Goal: Task Accomplishment & Management: Manage account settings

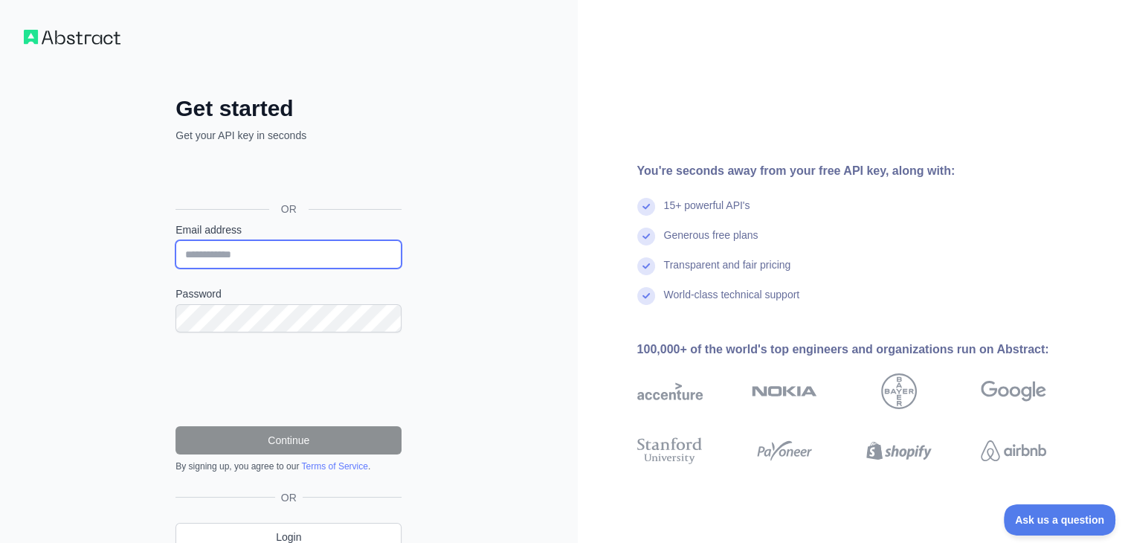
click at [333, 254] on input "Email address" at bounding box center [289, 254] width 226 height 28
type input "**********"
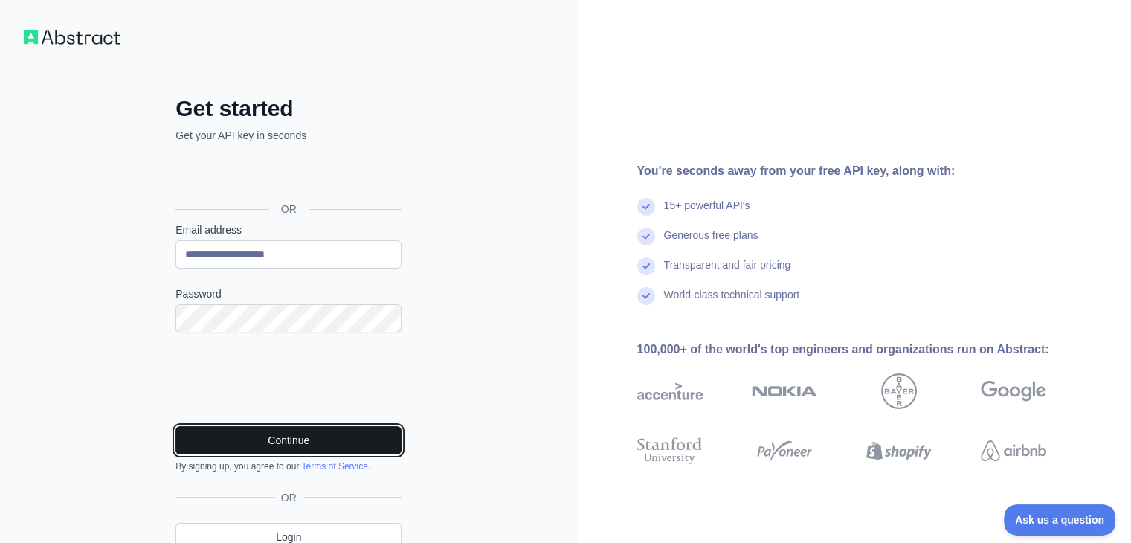
click at [213, 432] on button "Continue" at bounding box center [289, 440] width 226 height 28
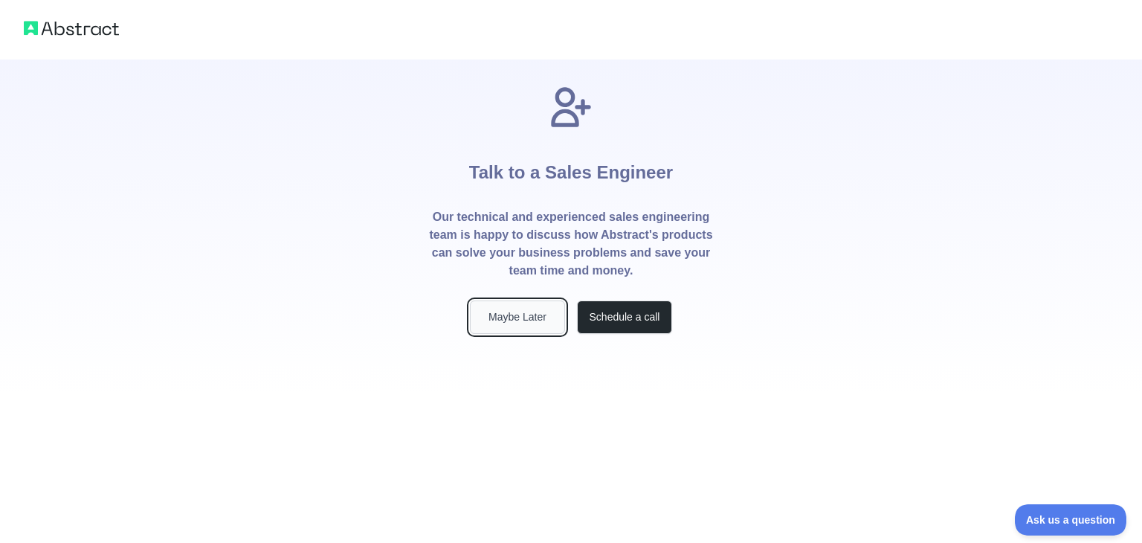
click at [518, 318] on button "Maybe Later" at bounding box center [517, 316] width 95 height 33
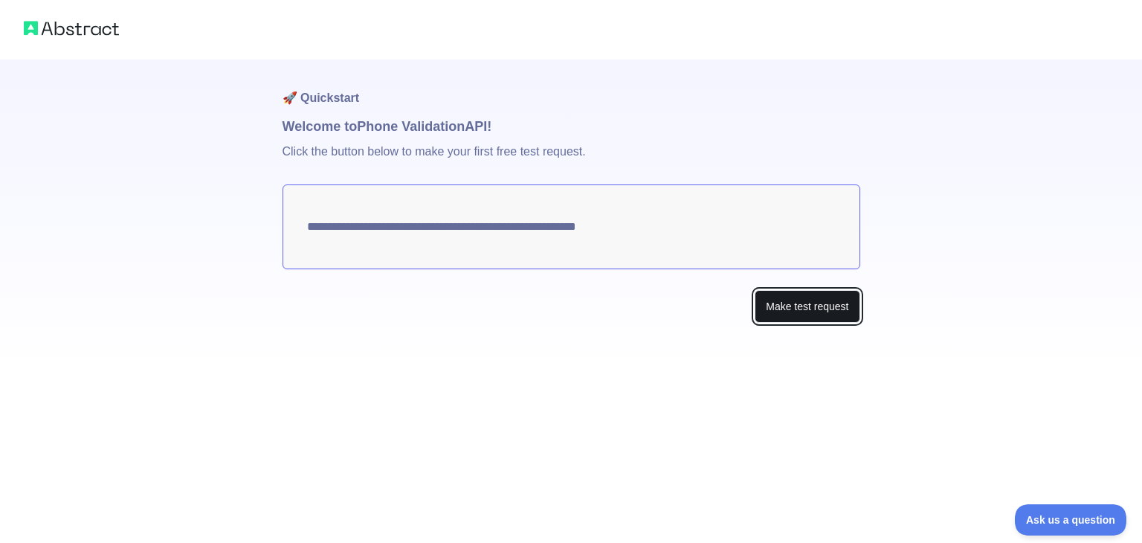
click at [794, 304] on button "Make test request" at bounding box center [807, 306] width 105 height 33
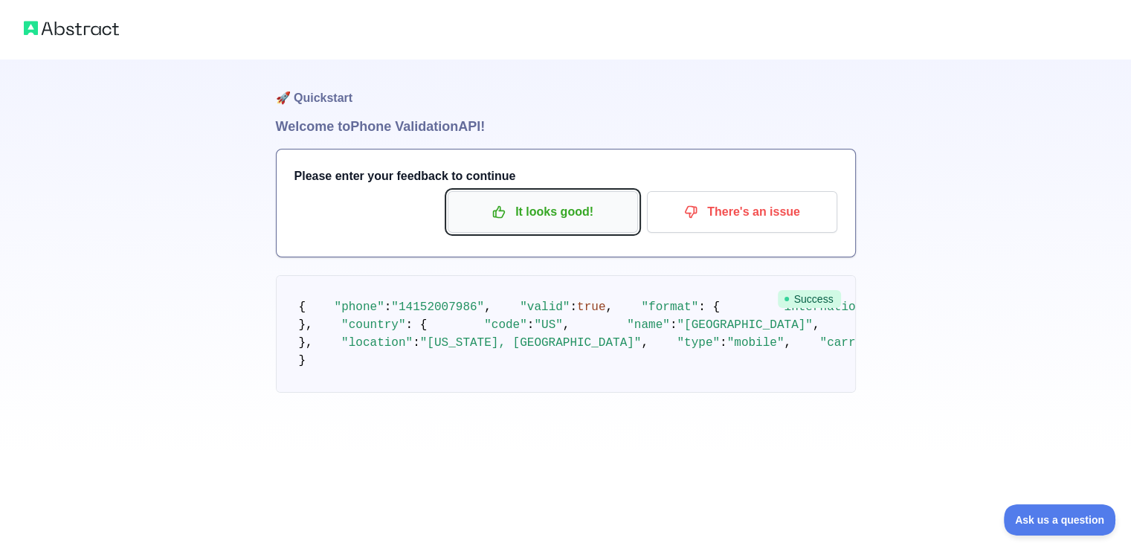
click at [584, 195] on button "It looks good!" at bounding box center [543, 212] width 190 height 42
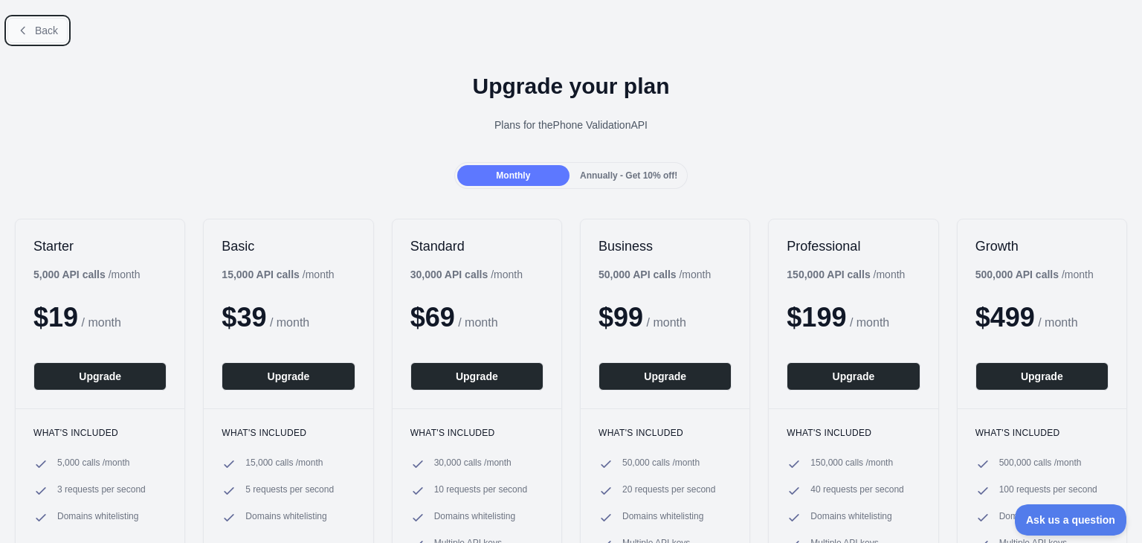
click at [26, 33] on icon at bounding box center [23, 31] width 12 height 12
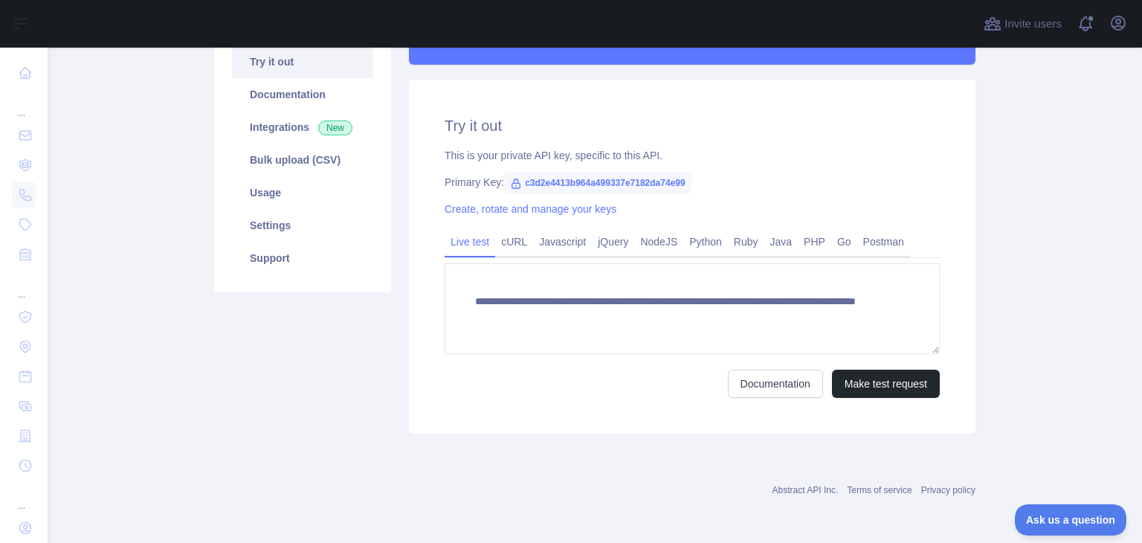
scroll to position [65, 0]
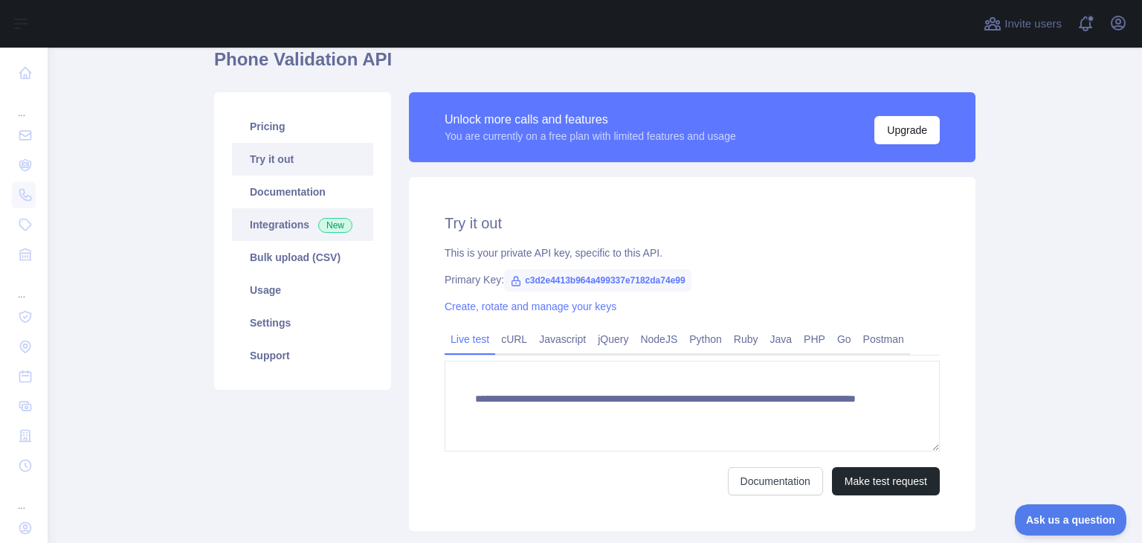
click at [267, 227] on link "Integrations New" at bounding box center [302, 224] width 141 height 33
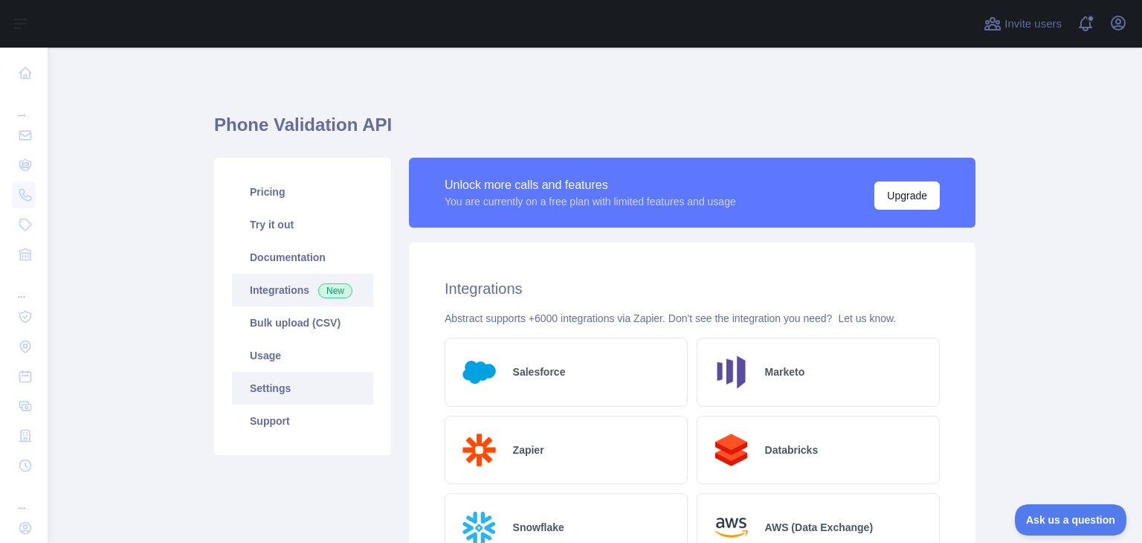
click at [288, 376] on link "Settings" at bounding box center [302, 388] width 141 height 33
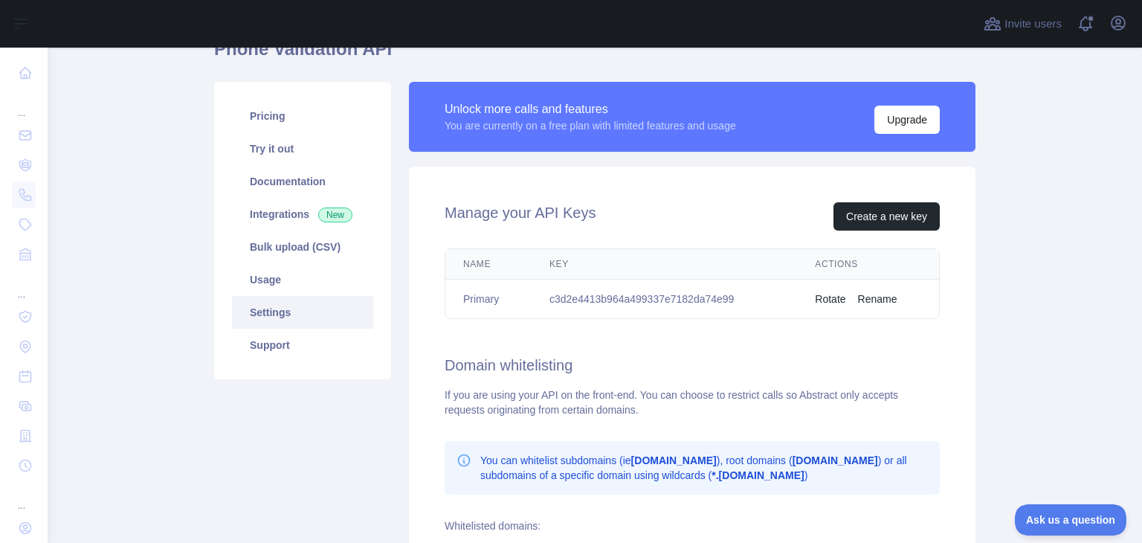
scroll to position [83, 0]
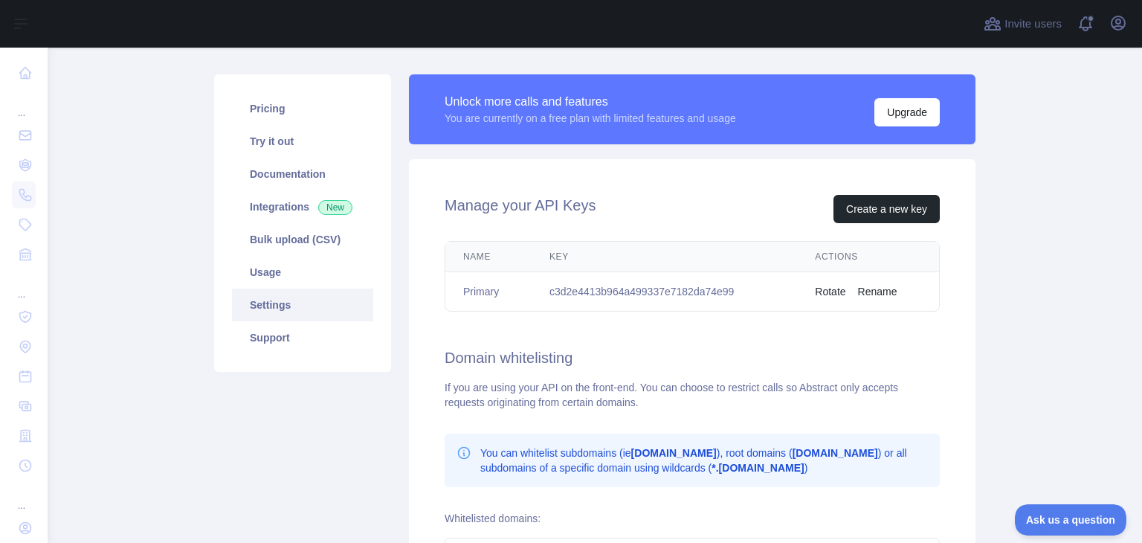
click at [781, 289] on td "c3d2e4413b964a499337e7182da74e99" at bounding box center [664, 291] width 265 height 39
drag, startPoint x: 781, startPoint y: 289, endPoint x: 729, endPoint y: 289, distance: 52.1
click at [729, 289] on td "c3d2e4413b964a499337e7182da74e99" at bounding box center [664, 291] width 265 height 39
drag, startPoint x: 729, startPoint y: 289, endPoint x: 546, endPoint y: 284, distance: 183.0
click at [546, 284] on td "c3d2e4413b964a499337e7182da74e99" at bounding box center [664, 291] width 265 height 39
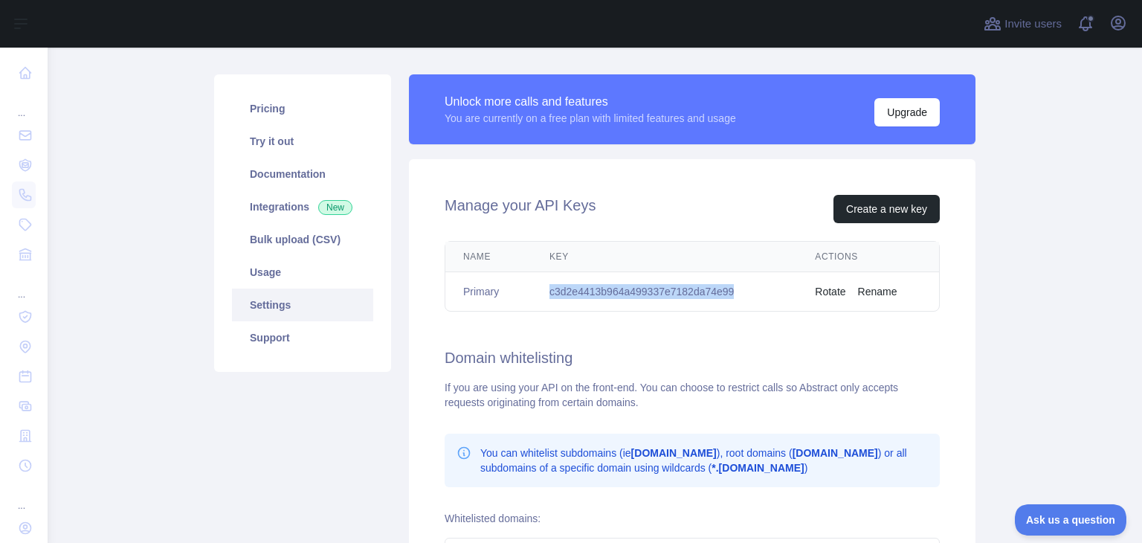
copy td "c3d2e4413b964a499337e7182da74e99"
